Goal: Task Accomplishment & Management: Manage account settings

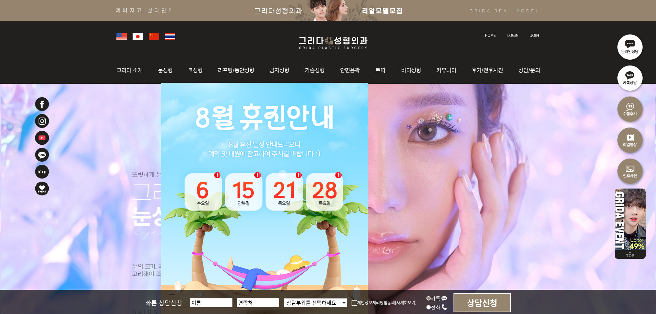
click at [508, 35] on img at bounding box center [512, 35] width 11 height 4
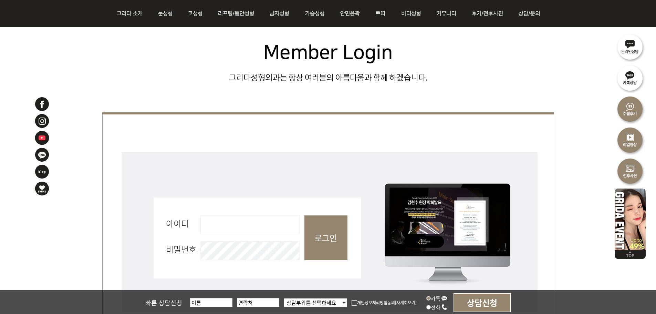
scroll to position [206, 0]
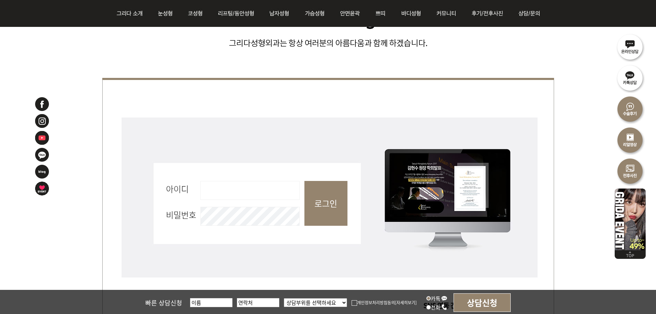
click at [247, 183] on input "아이디 필수" at bounding box center [249, 190] width 99 height 19
type input "admin"
click at [330, 208] on input "로그인" at bounding box center [325, 203] width 43 height 45
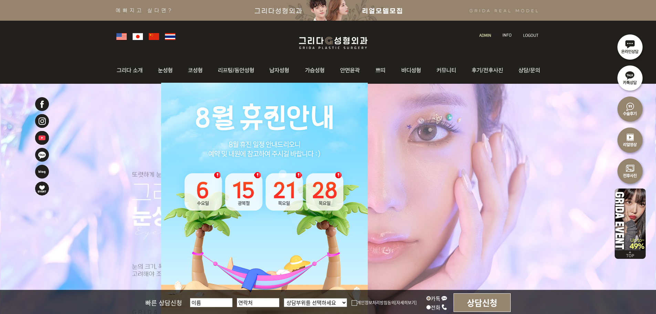
click at [485, 36] on img at bounding box center [485, 35] width 12 height 4
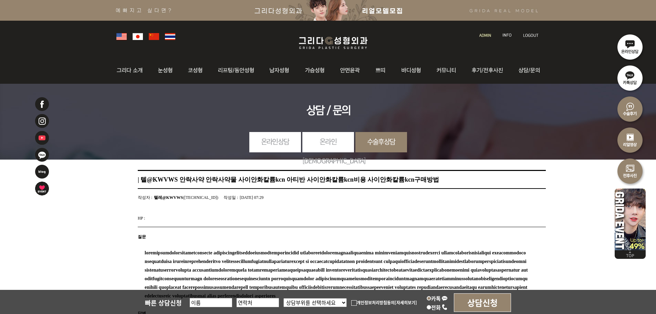
scroll to position [182, 0]
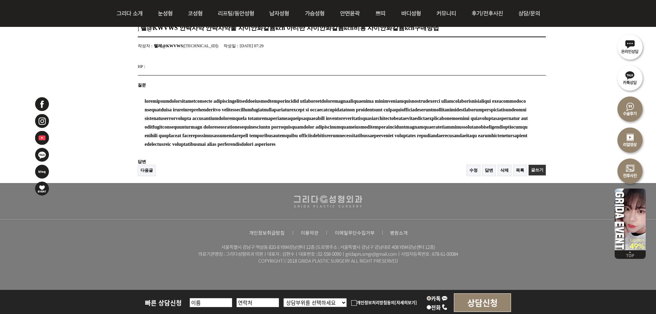
click at [500, 169] on link "삭제" at bounding box center [504, 170] width 14 height 11
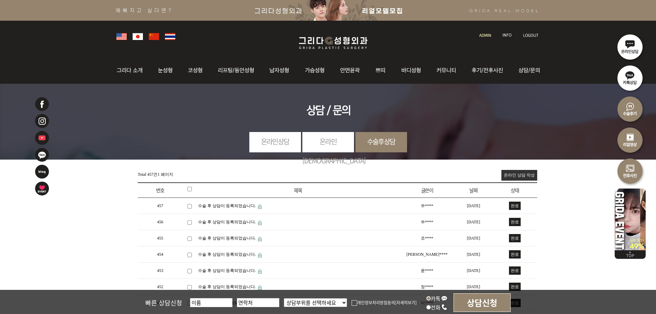
click at [485, 28] on link at bounding box center [486, 29] width 20 height 10
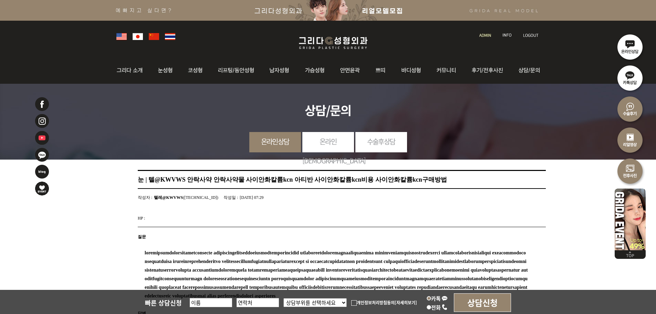
scroll to position [182, 0]
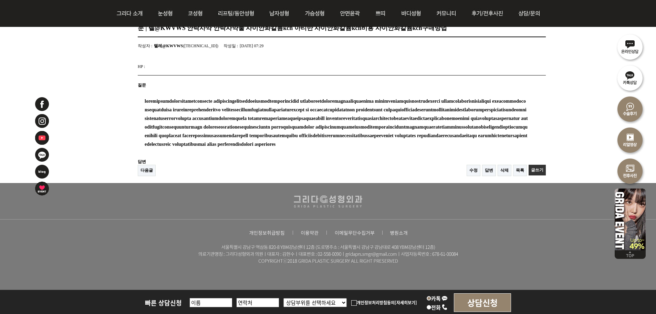
click at [504, 173] on link "삭제" at bounding box center [504, 170] width 14 height 11
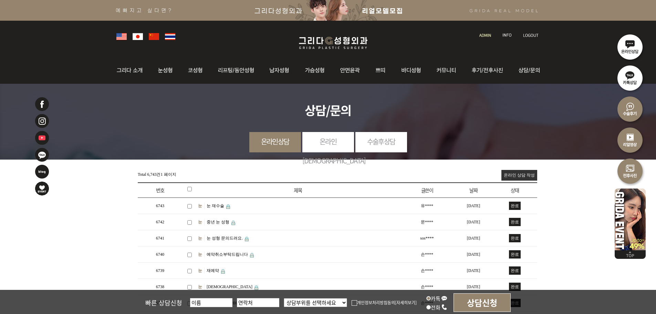
click at [487, 30] on link at bounding box center [486, 29] width 20 height 10
